Goal: Task Accomplishment & Management: Use online tool/utility

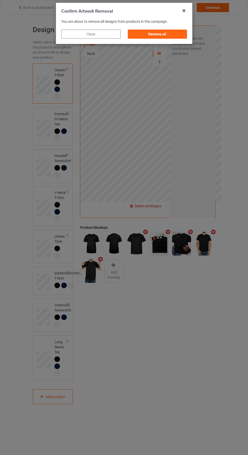
click at [161, 33] on div "Remove all" at bounding box center [156, 34] width 59 height 9
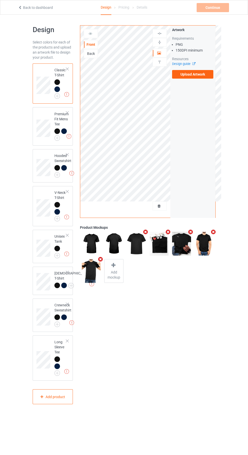
click at [202, 76] on label "Upload Artwork" at bounding box center [192, 74] width 41 height 9
click at [0, 0] on input "Upload Artwork" at bounding box center [0, 0] width 0 height 0
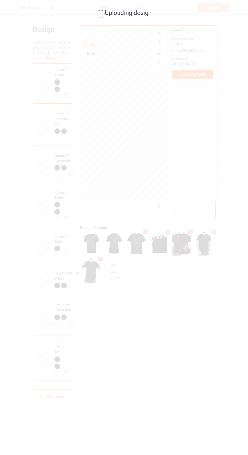
click at [197, 334] on div "Uploading design" at bounding box center [124, 227] width 248 height 455
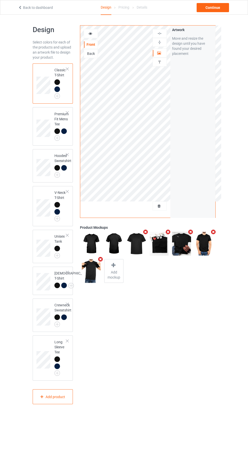
click at [93, 32] on div at bounding box center [91, 33] width 14 height 5
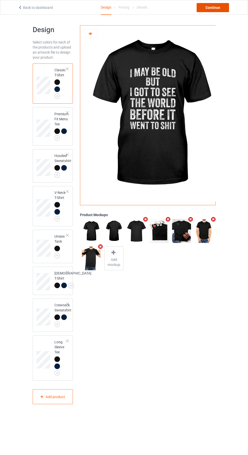
click at [222, 9] on div "Continue" at bounding box center [212, 7] width 32 height 9
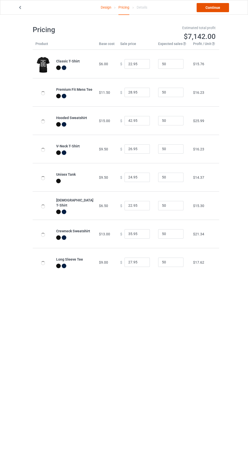
click at [220, 8] on link "Continue" at bounding box center [212, 7] width 32 height 9
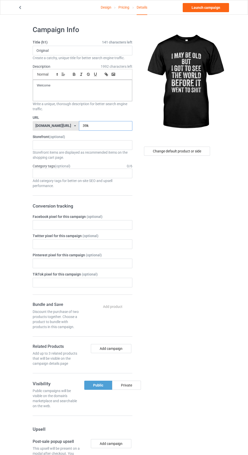
click at [98, 126] on input "39k" at bounding box center [105, 126] width 53 height 10
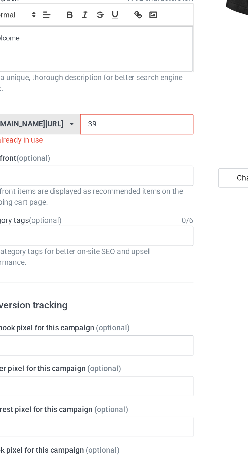
type input "3"
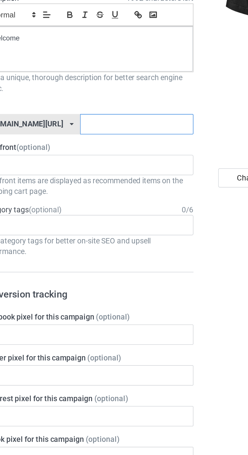
type input "M"
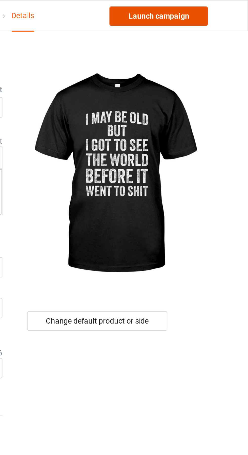
click at [213, 7] on link "Launch campaign" at bounding box center [206, 7] width 46 height 9
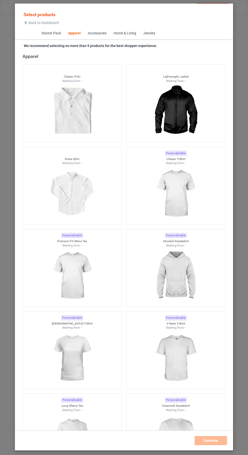
click at [26, 23] on icon at bounding box center [26, 23] width 4 height 4
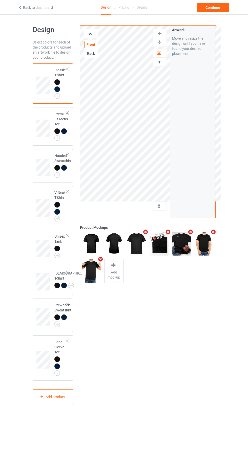
click at [163, 206] on div at bounding box center [160, 206] width 14 height 5
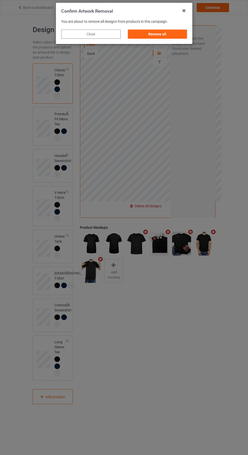
click at [157, 35] on div "Remove all" at bounding box center [156, 34] width 59 height 9
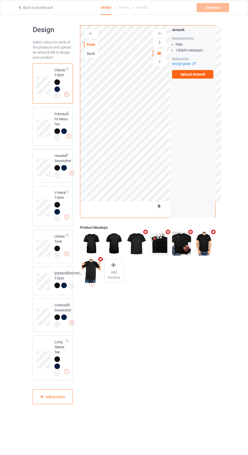
click at [198, 75] on label "Upload Artwork" at bounding box center [192, 74] width 41 height 9
click at [0, 0] on input "Upload Artwork" at bounding box center [0, 0] width 0 height 0
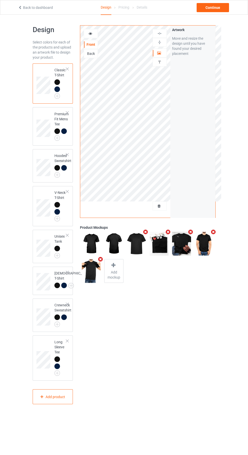
click at [0, 0] on img at bounding box center [0, 0] width 0 height 0
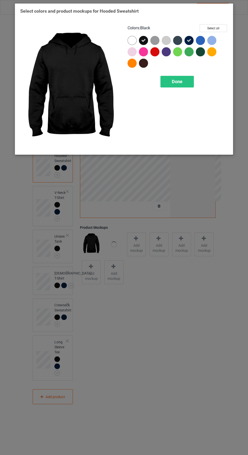
click at [179, 78] on div "Done" at bounding box center [176, 82] width 33 height 12
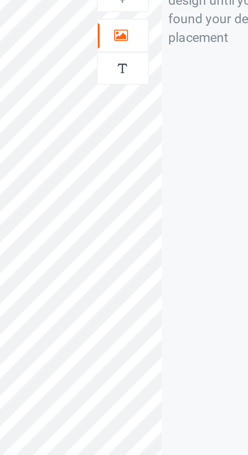
click at [158, 53] on icon at bounding box center [159, 53] width 4 height 4
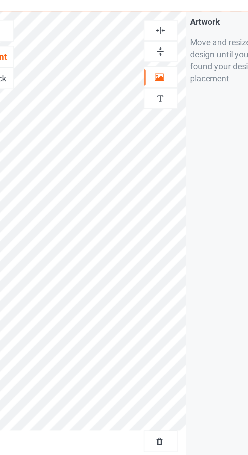
click at [159, 33] on img at bounding box center [159, 33] width 5 height 5
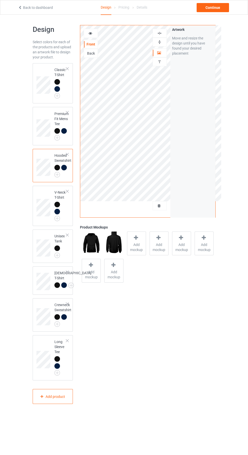
scroll to position [1, 0]
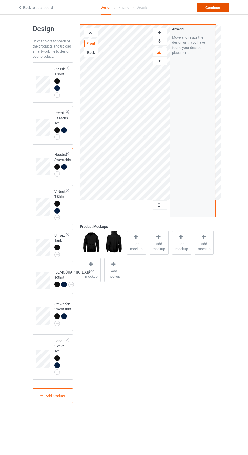
click at [216, 8] on div "Continue" at bounding box center [212, 7] width 32 height 9
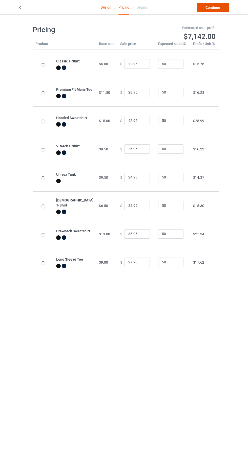
click at [220, 10] on link "Continue" at bounding box center [212, 7] width 32 height 9
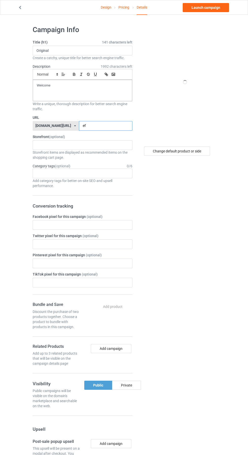
click at [106, 126] on input "ef" at bounding box center [105, 126] width 53 height 10
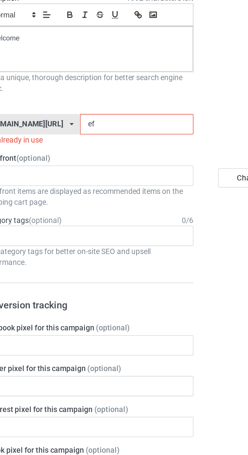
type input "efy"
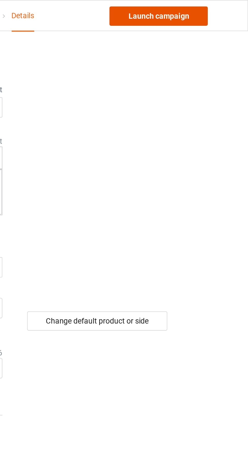
click at [215, 9] on link "Launch campaign" at bounding box center [206, 7] width 46 height 9
